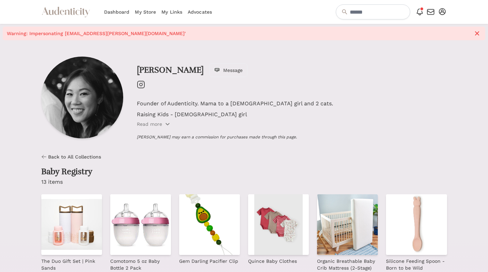
click at [445, 10] on icon "button" at bounding box center [442, 11] width 7 height 7
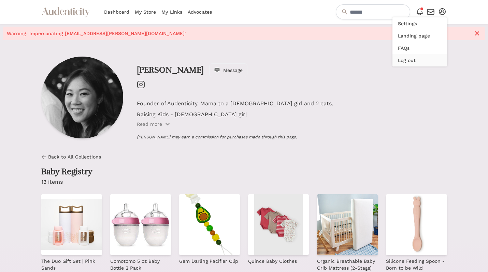
click at [426, 58] on button "Log out" at bounding box center [419, 60] width 55 height 12
